Goal: Book appointment/travel/reservation

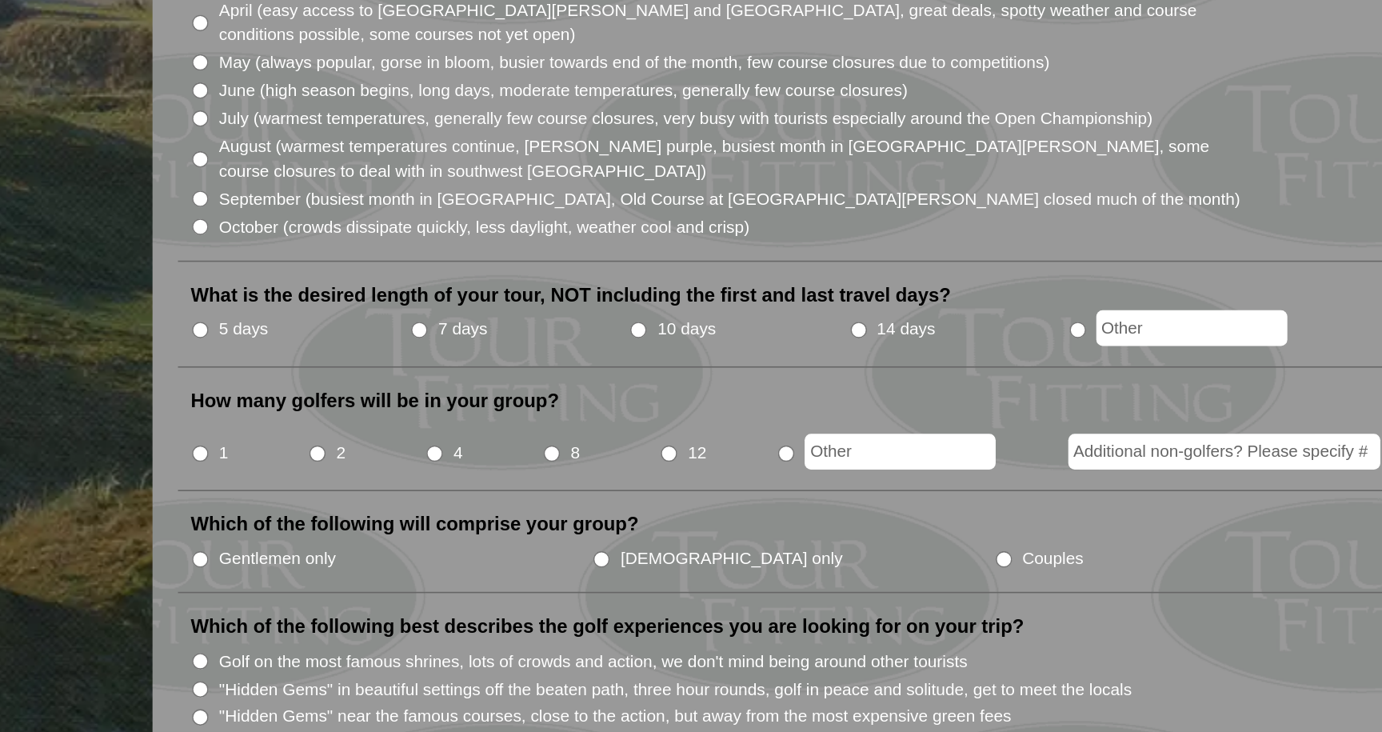
scroll to position [243, 0]
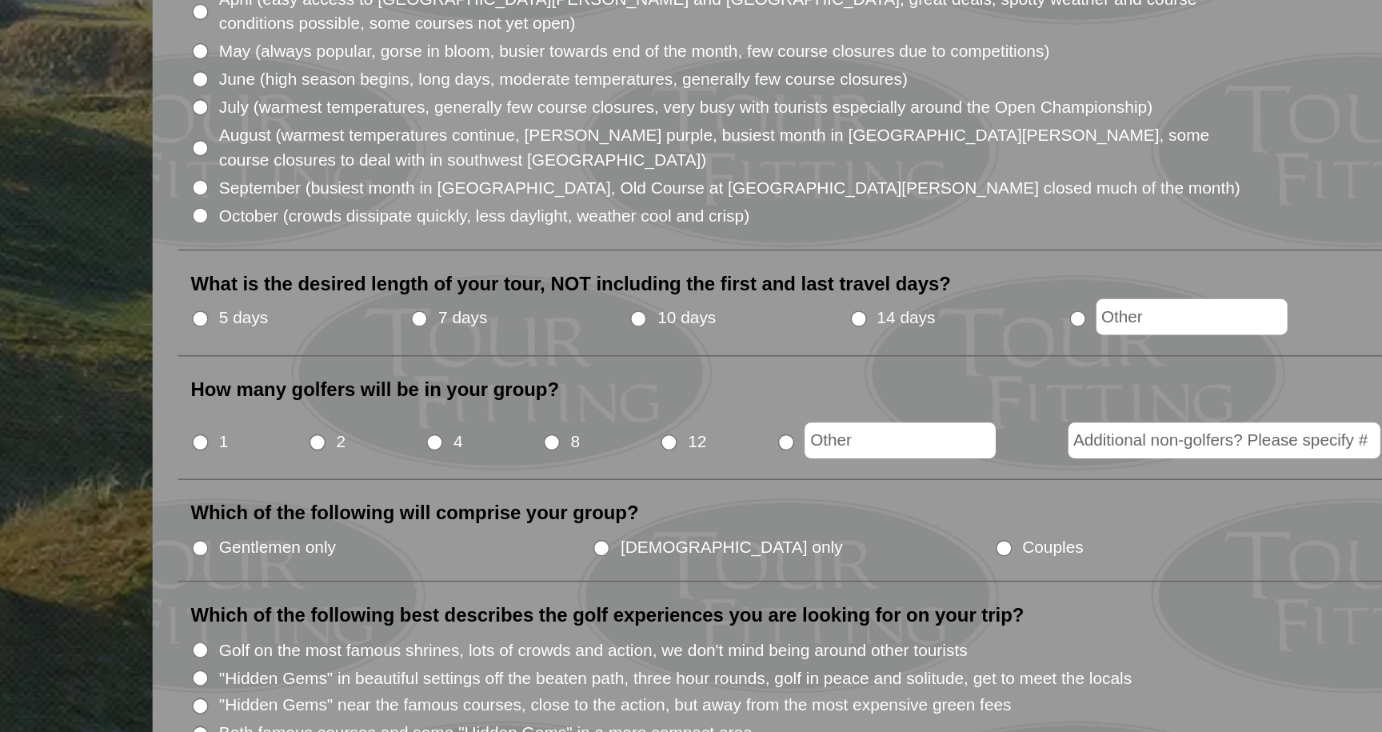
click at [319, 545] on input "1" at bounding box center [321, 550] width 10 height 10
radio input "true"
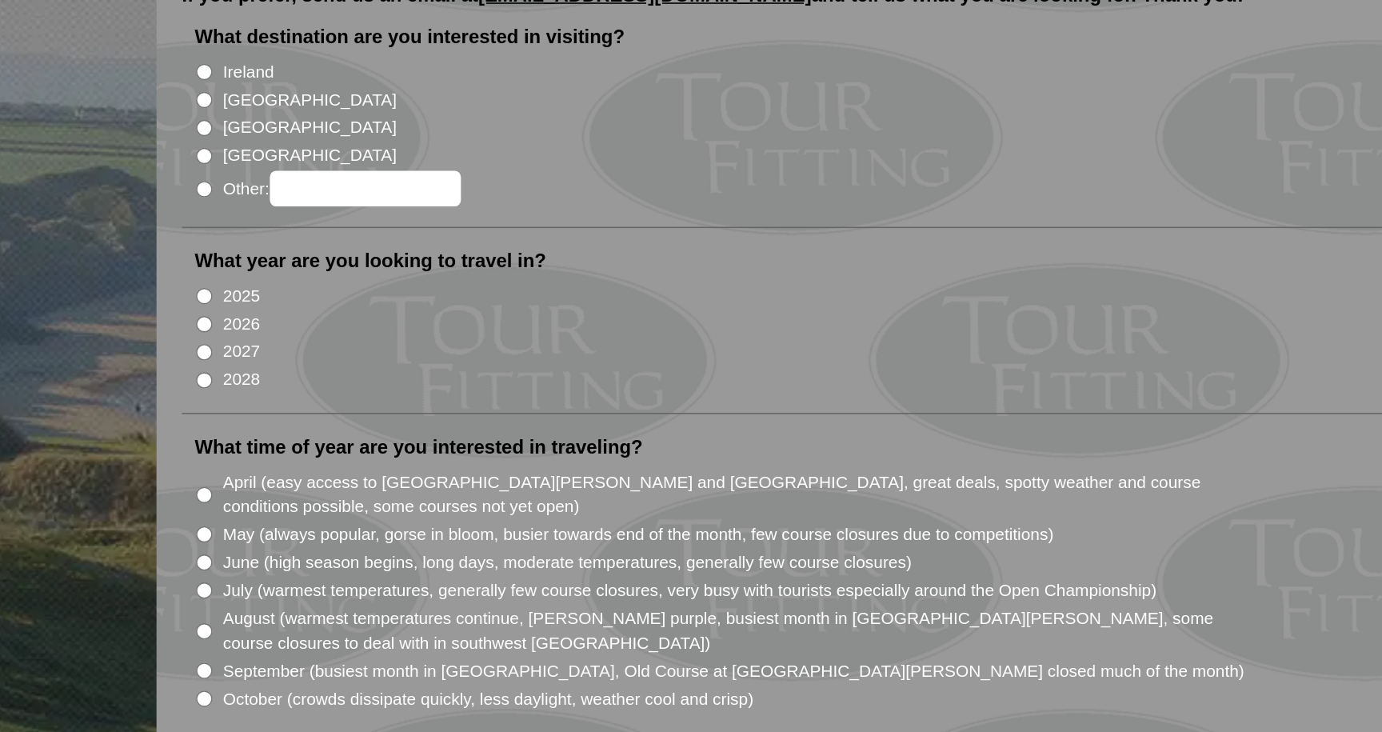
scroll to position [0, 0]
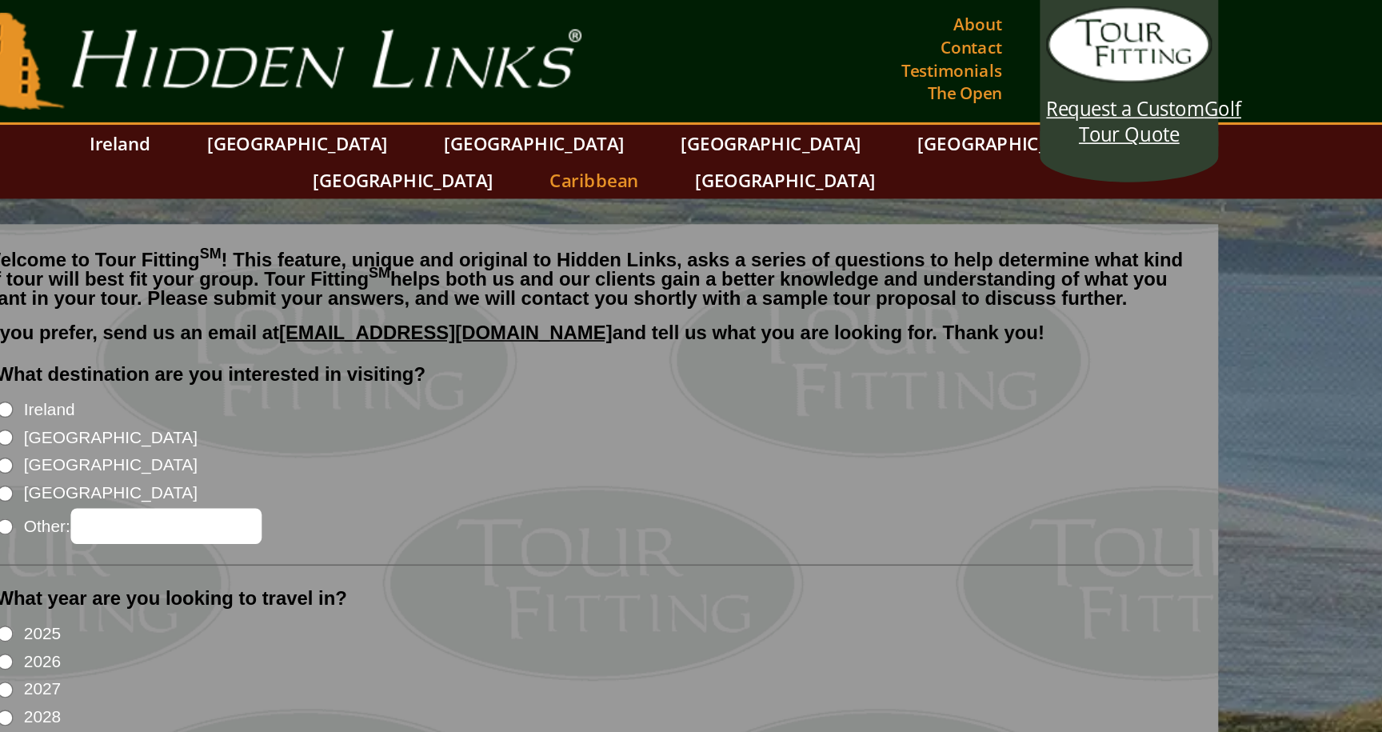
click at [727, 102] on link "Caribbean" at bounding box center [691, 113] width 72 height 23
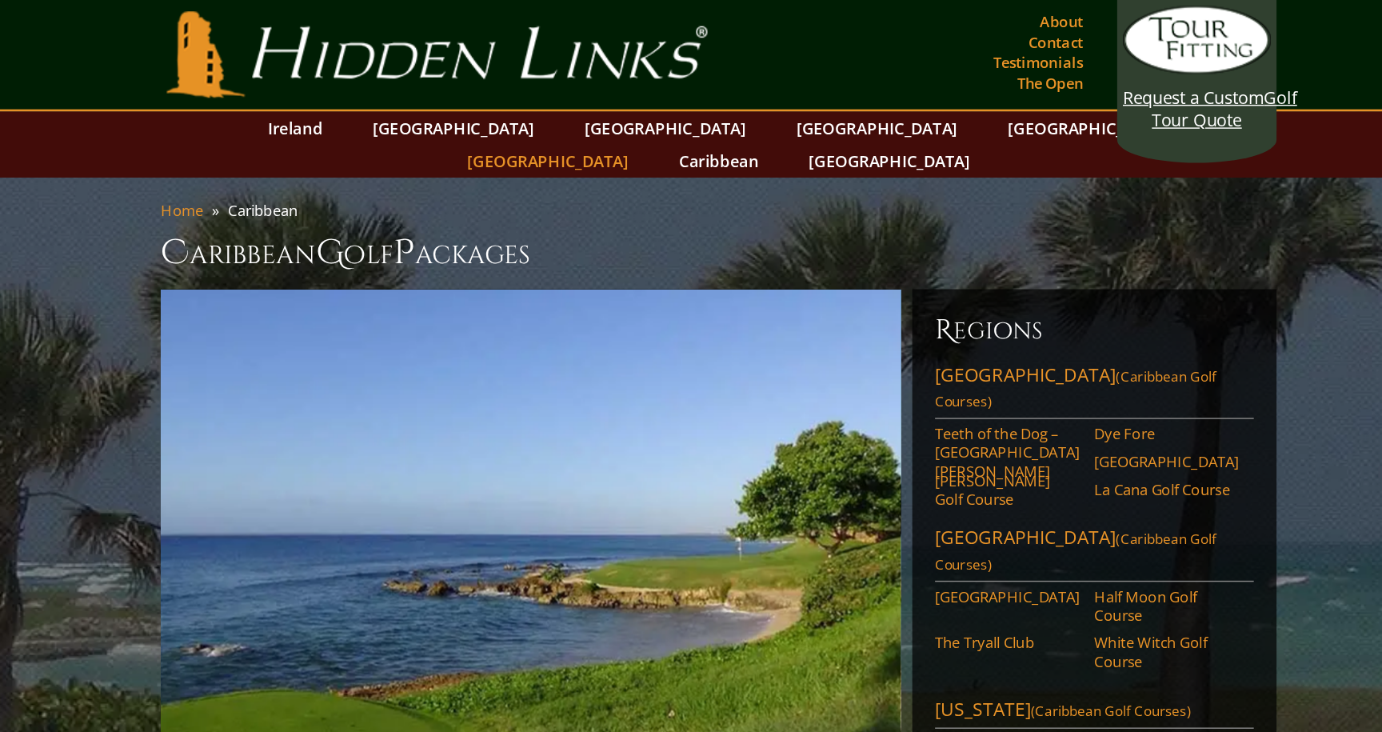
click at [636, 102] on link "[GEOGRAPHIC_DATA]" at bounding box center [571, 113] width 130 height 23
